Goal: Task Accomplishment & Management: Manage account settings

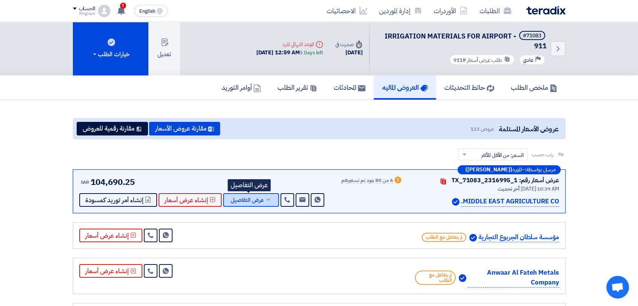
click at [257, 194] on button "عرض التفاصيل" at bounding box center [251, 200] width 56 height 14
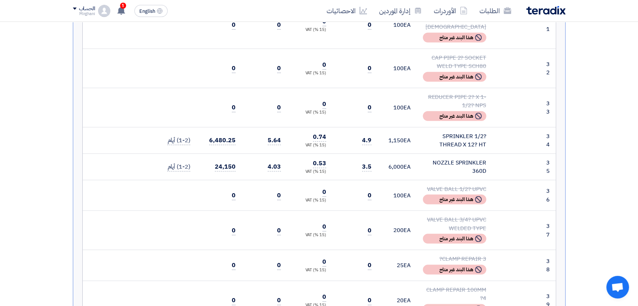
scroll to position [1467, 0]
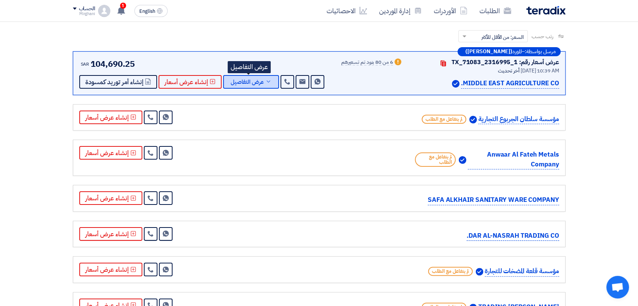
scroll to position [0, 0]
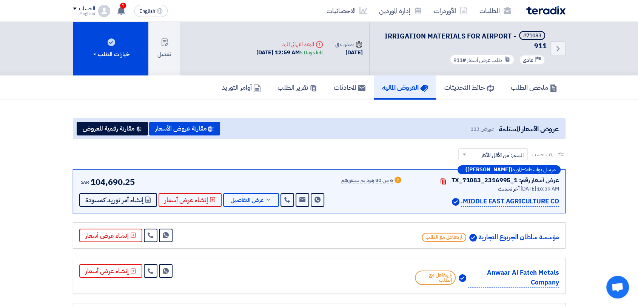
click at [327, 126] on div "عروض الأسعار المستلمة عروض 113 مقارنة عروض الأسعار مقارنة رقمية للعروض" at bounding box center [319, 128] width 492 height 21
click at [296, 169] on div "رتب حسب رتب حسب × السعر: من الأقل للأكثر ×" at bounding box center [319, 158] width 492 height 21
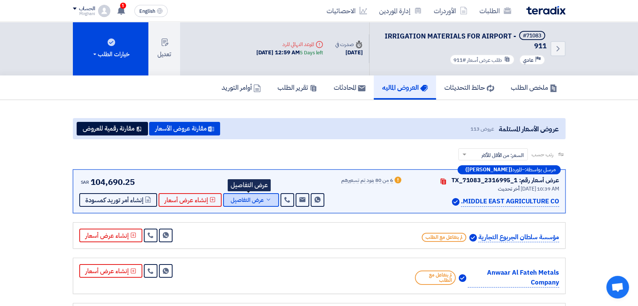
click at [256, 193] on button "عرض التفاصيل" at bounding box center [251, 200] width 56 height 14
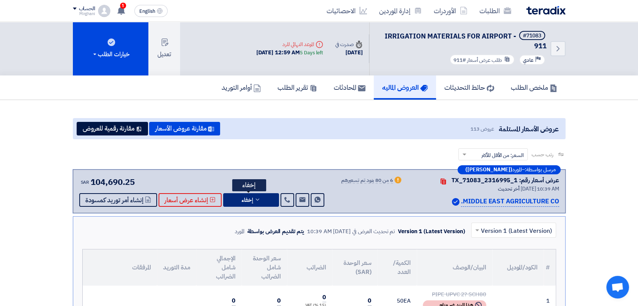
click at [255, 194] on button "إخفاء" at bounding box center [251, 200] width 56 height 14
